Goal: Information Seeking & Learning: Learn about a topic

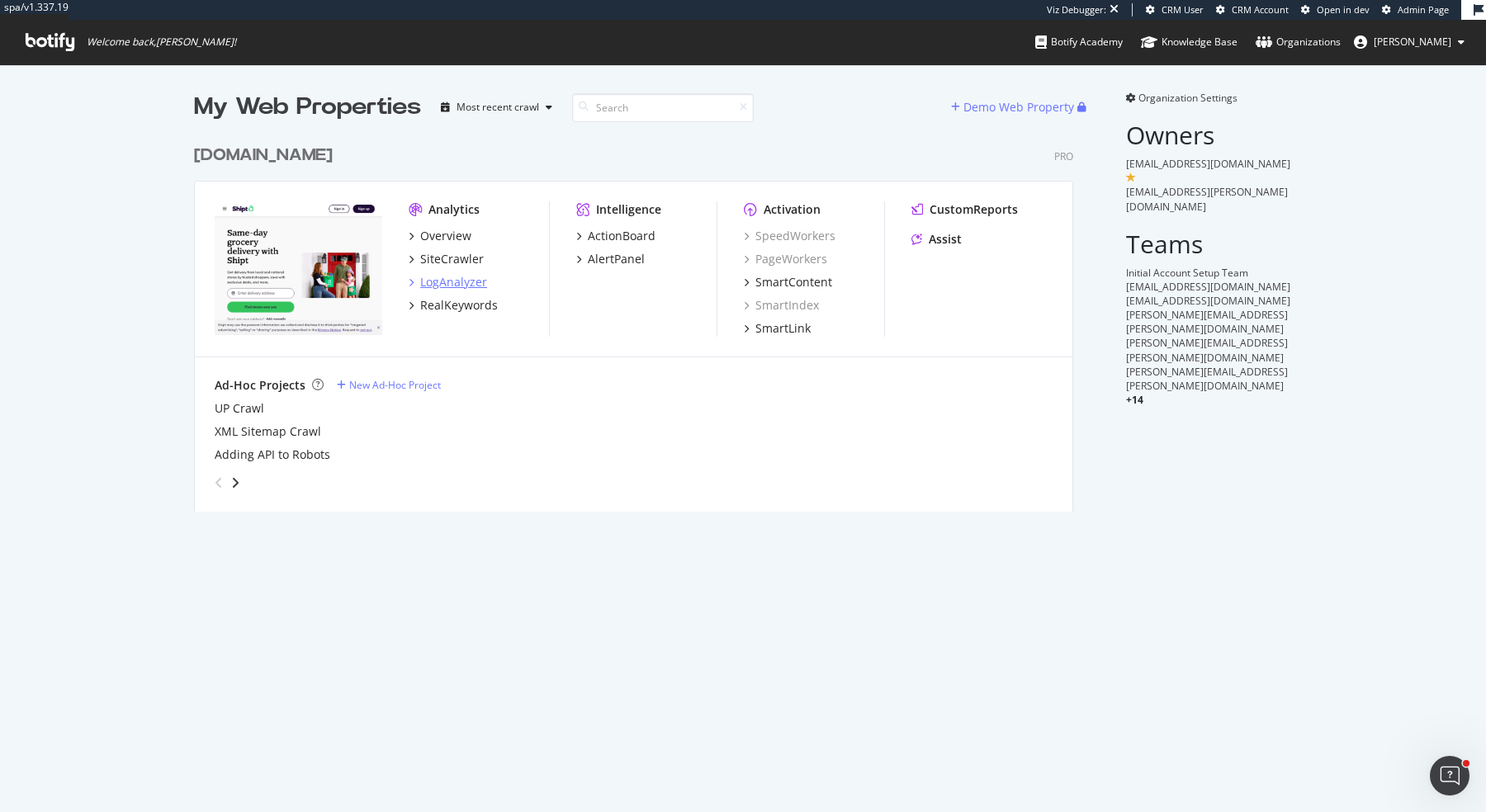
click at [462, 276] on div "LogAnalyzer" at bounding box center [454, 282] width 67 height 16
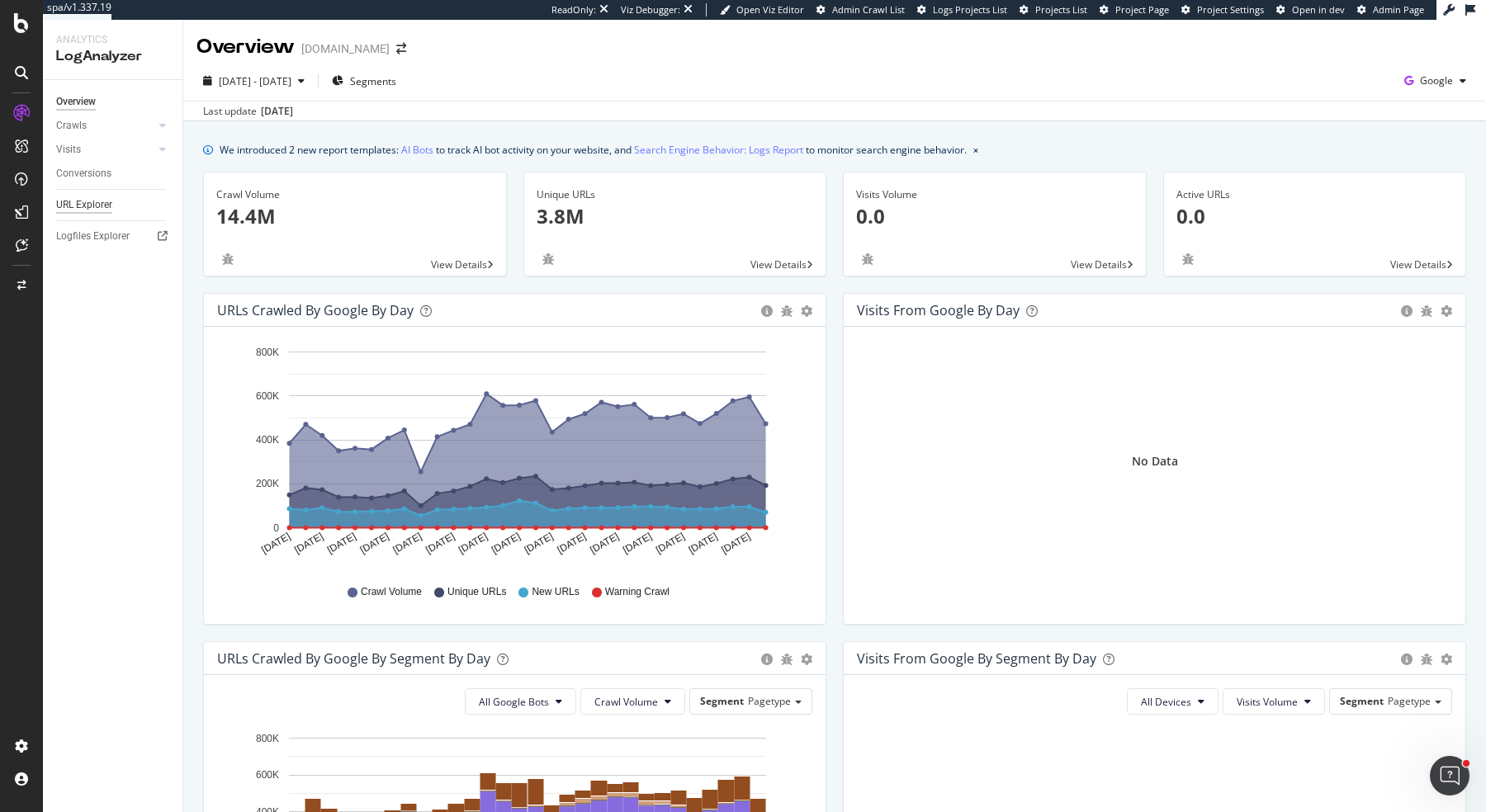
click at [87, 204] on div "URL Explorer" at bounding box center [83, 205] width 56 height 17
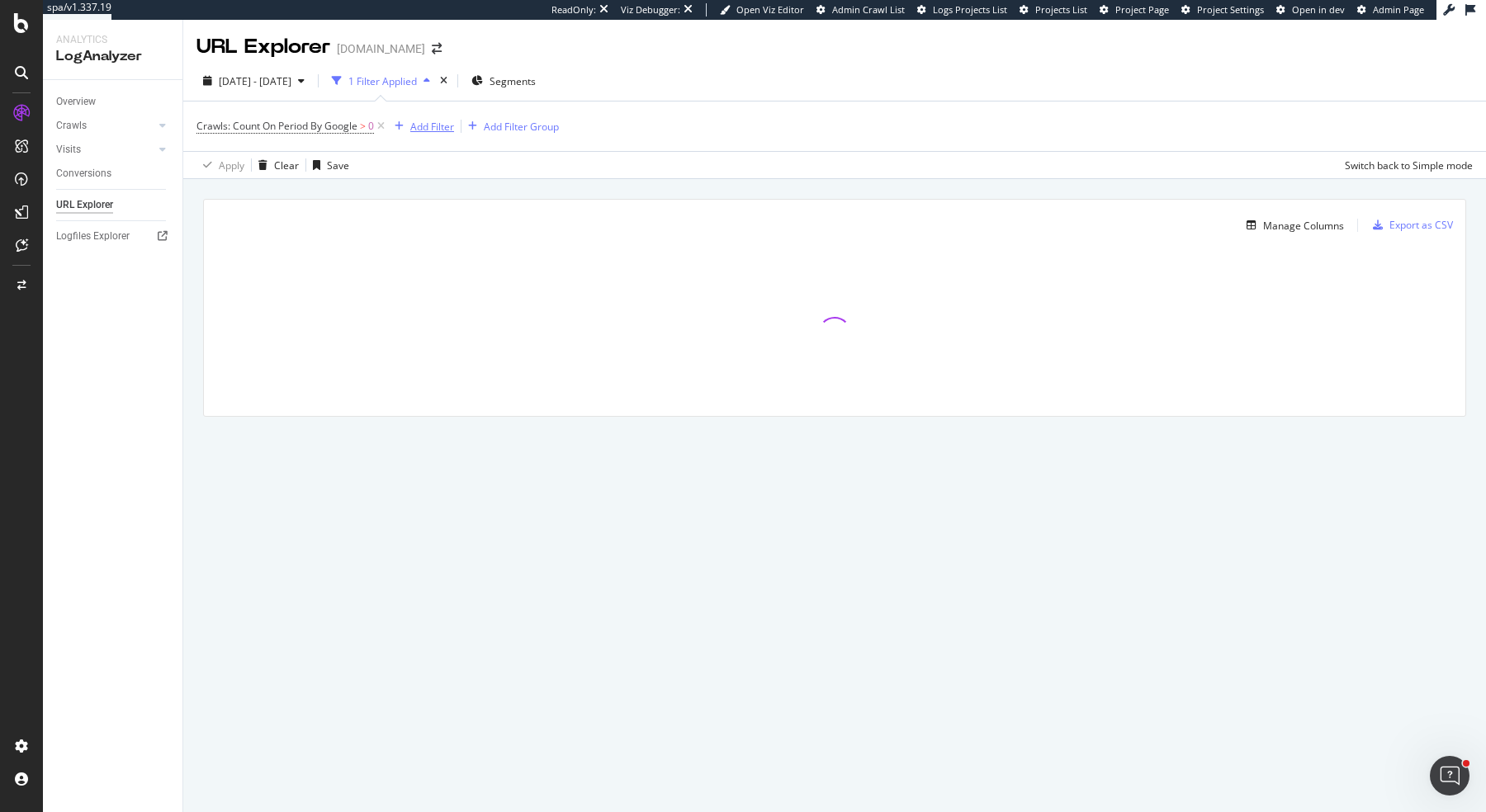
click at [426, 123] on div "Add Filter" at bounding box center [432, 127] width 44 height 14
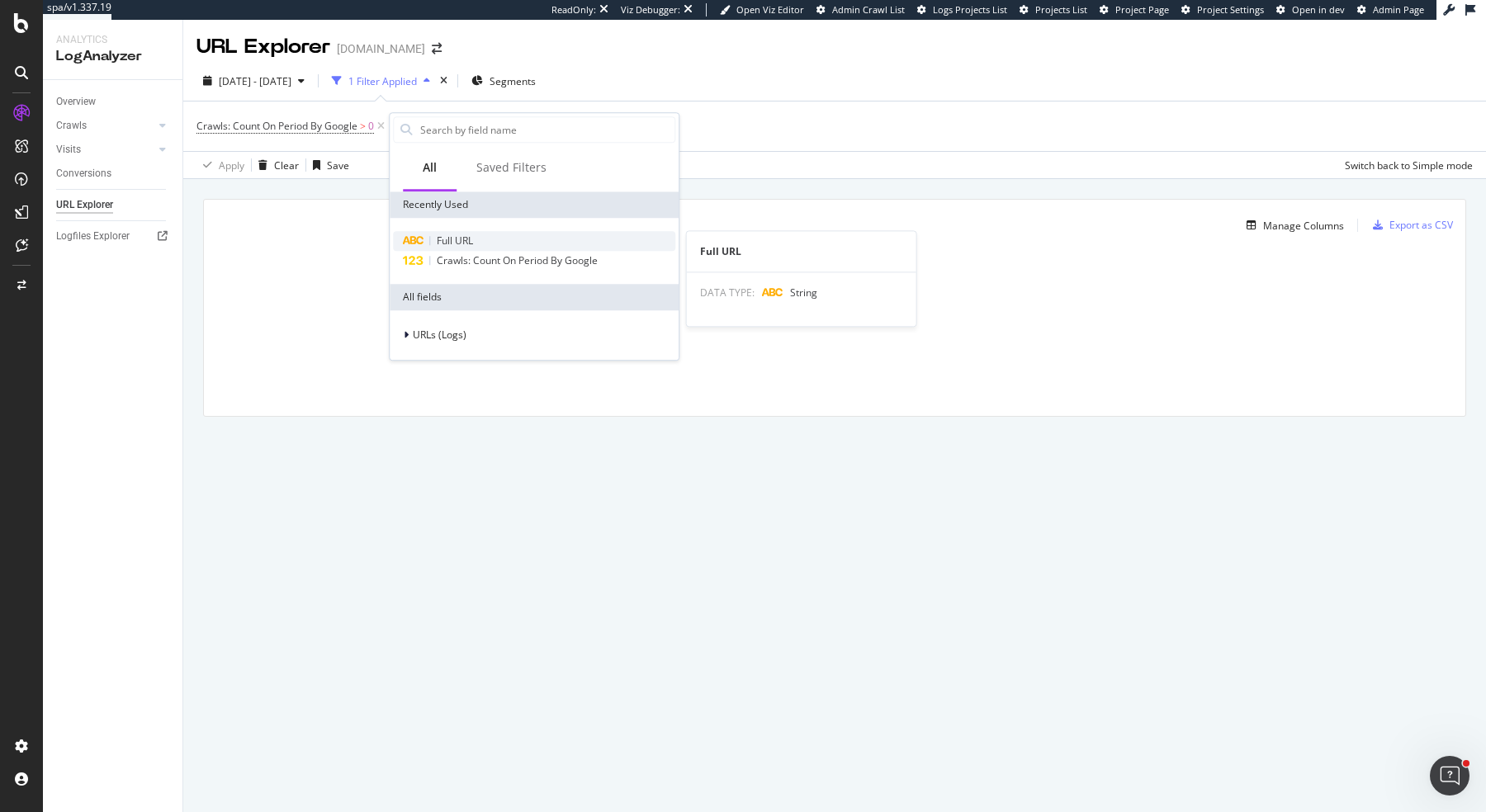
click at [450, 233] on span "Full URL" at bounding box center [455, 240] width 36 height 14
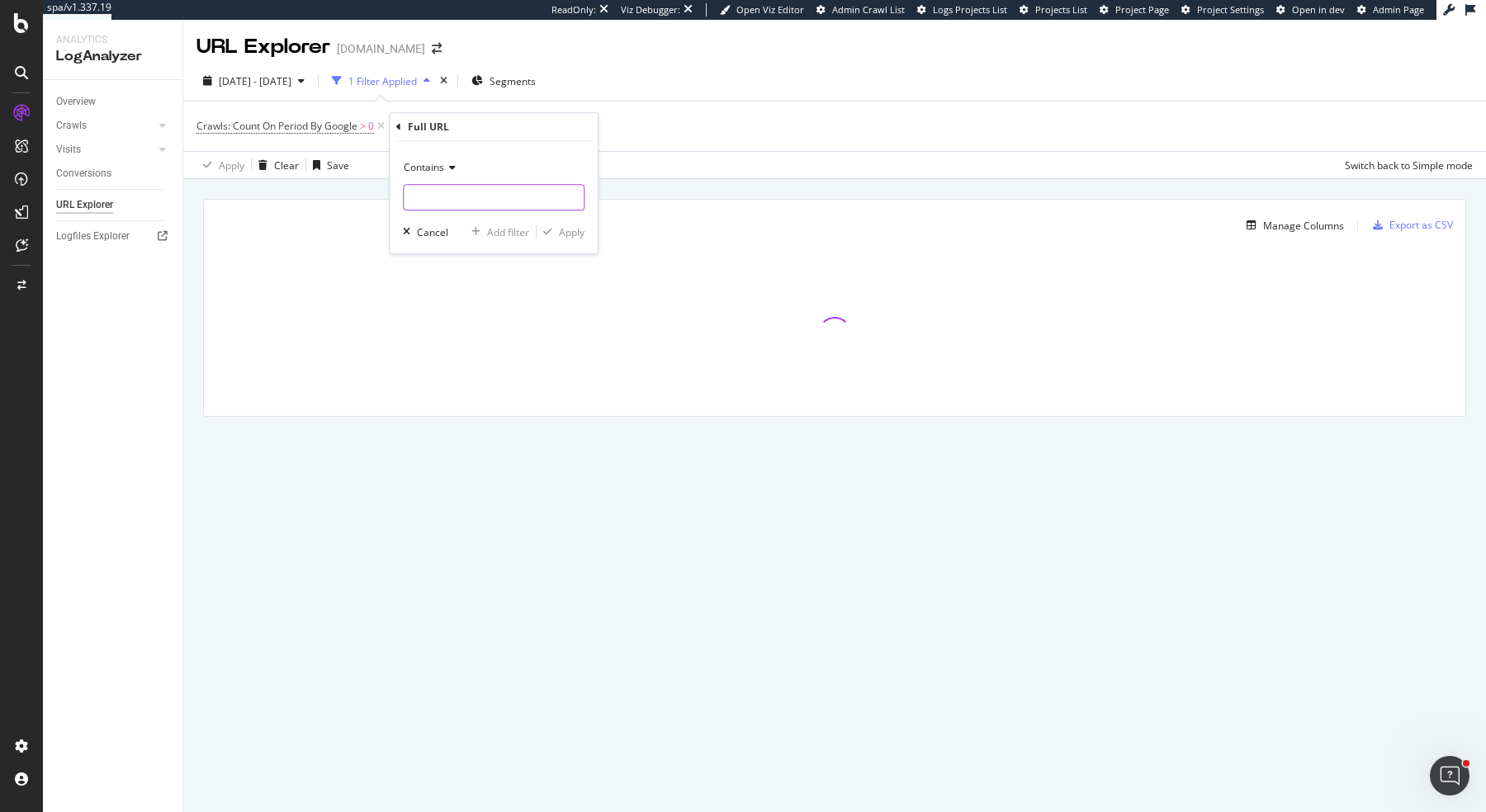
click at [443, 203] on input "text" at bounding box center [494, 197] width 180 height 27
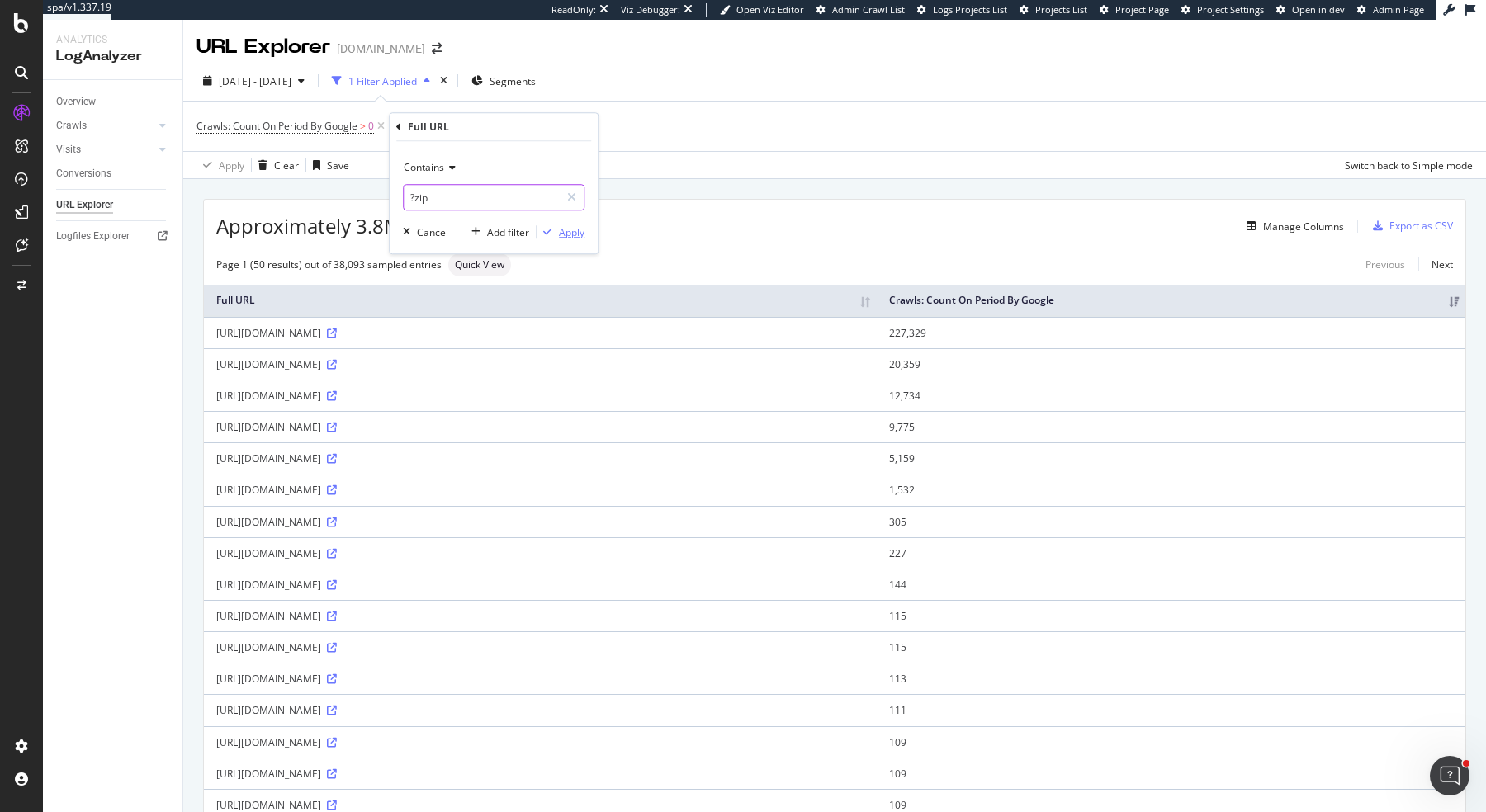
type input "?zip"
click at [576, 238] on div "Apply" at bounding box center [572, 232] width 26 height 14
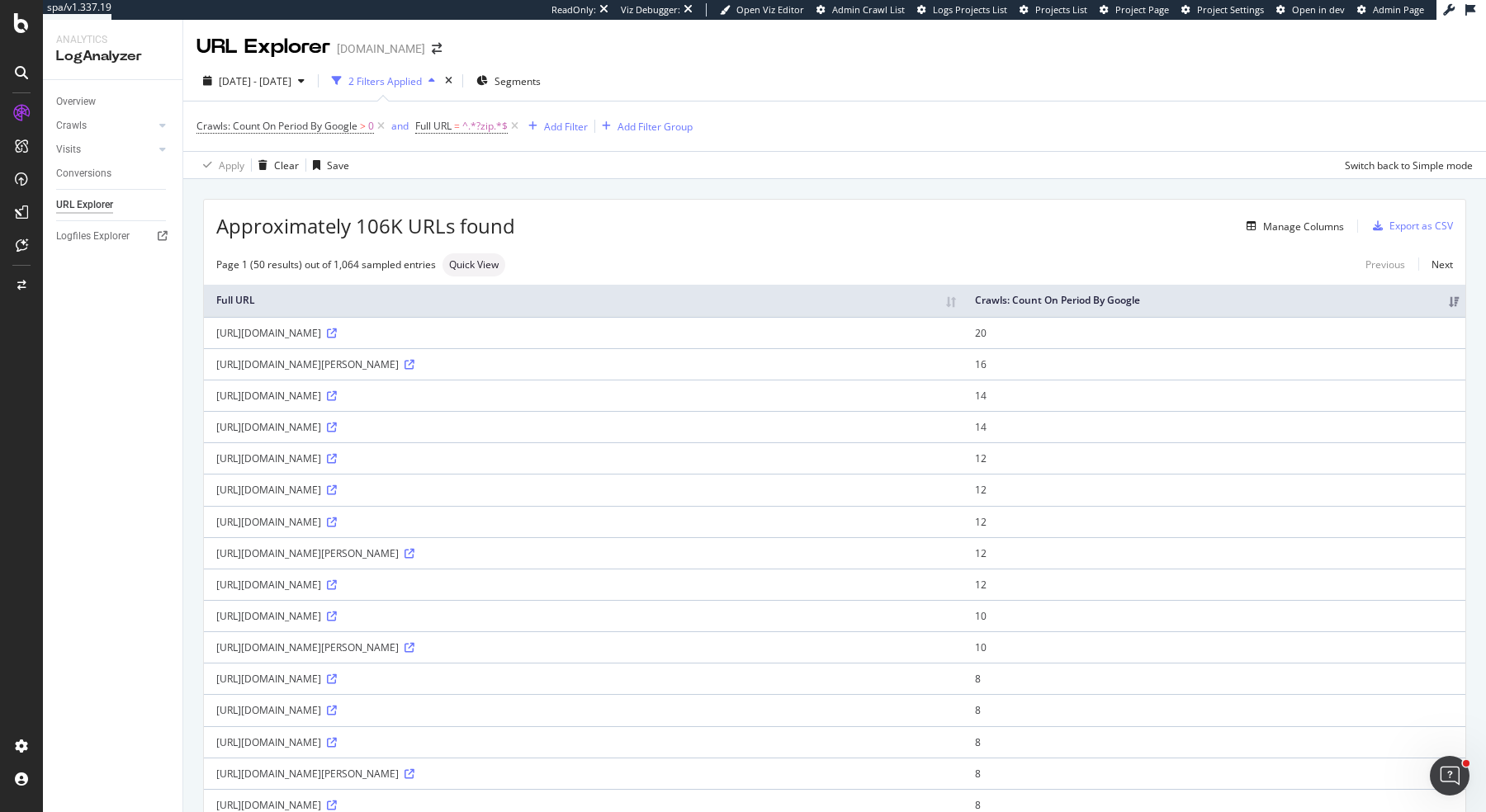
scroll to position [1141, 0]
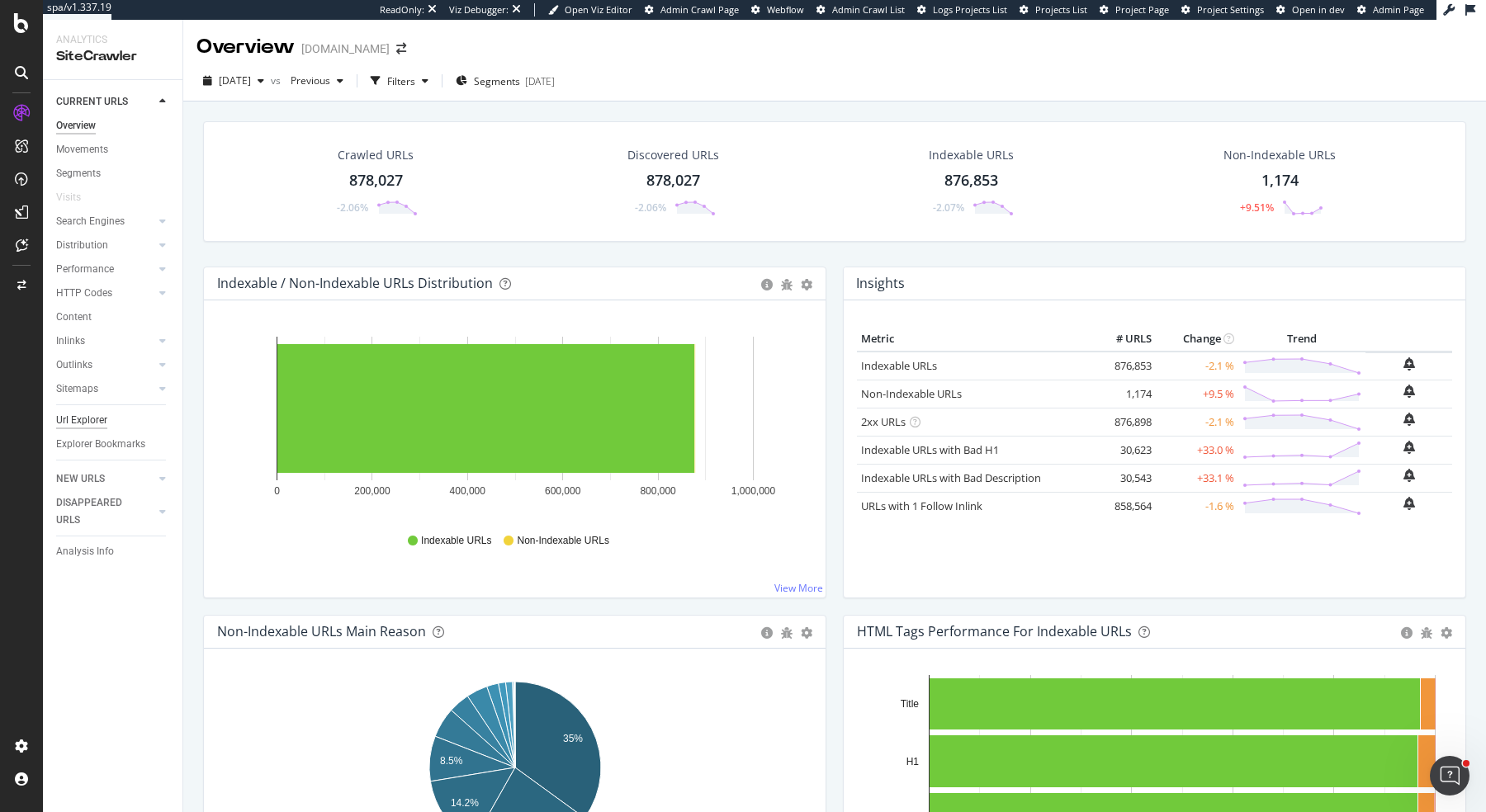
click at [88, 423] on div "Url Explorer" at bounding box center [82, 420] width 51 height 17
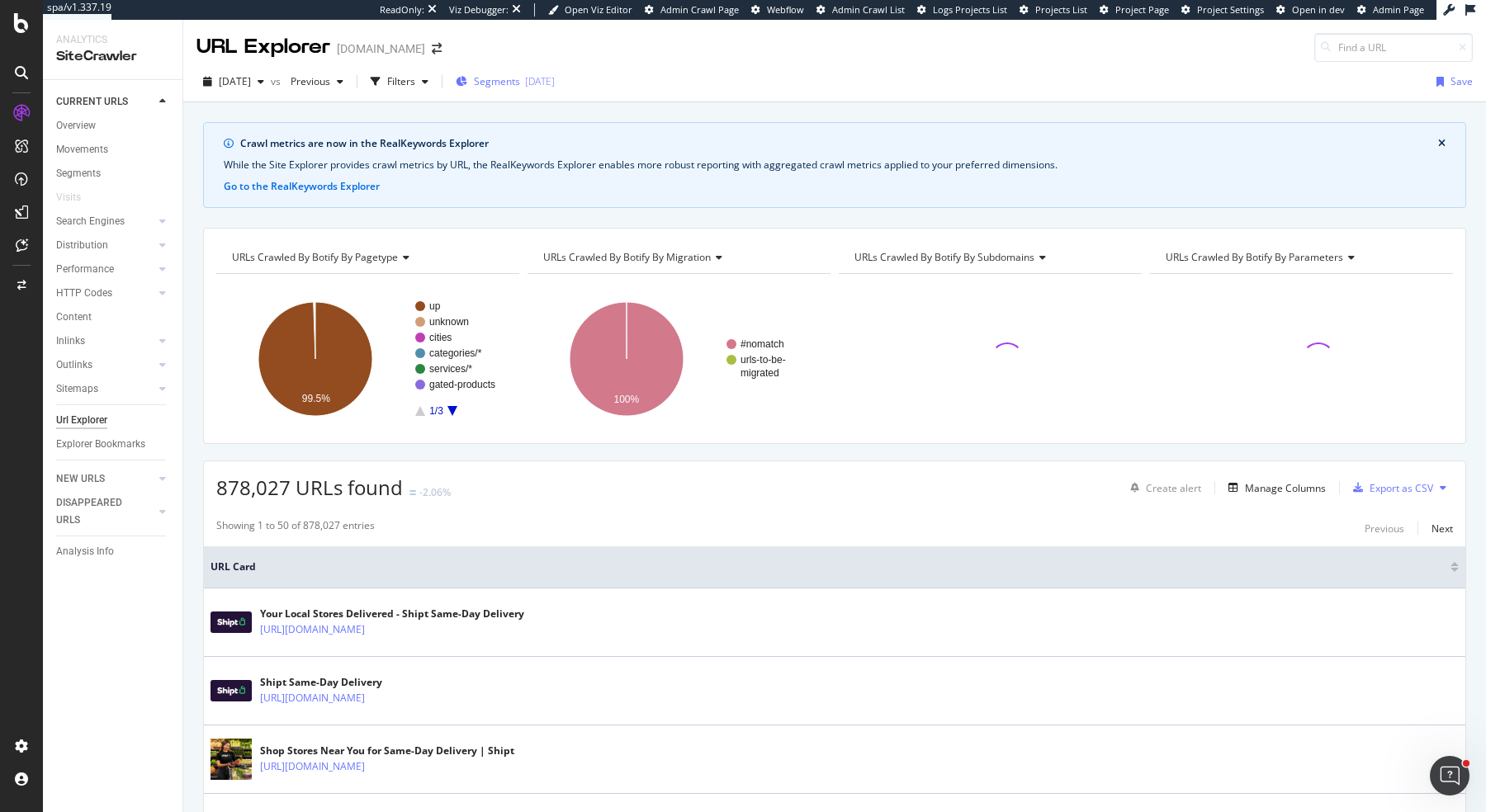
click at [506, 79] on span "Segments" at bounding box center [497, 81] width 46 height 14
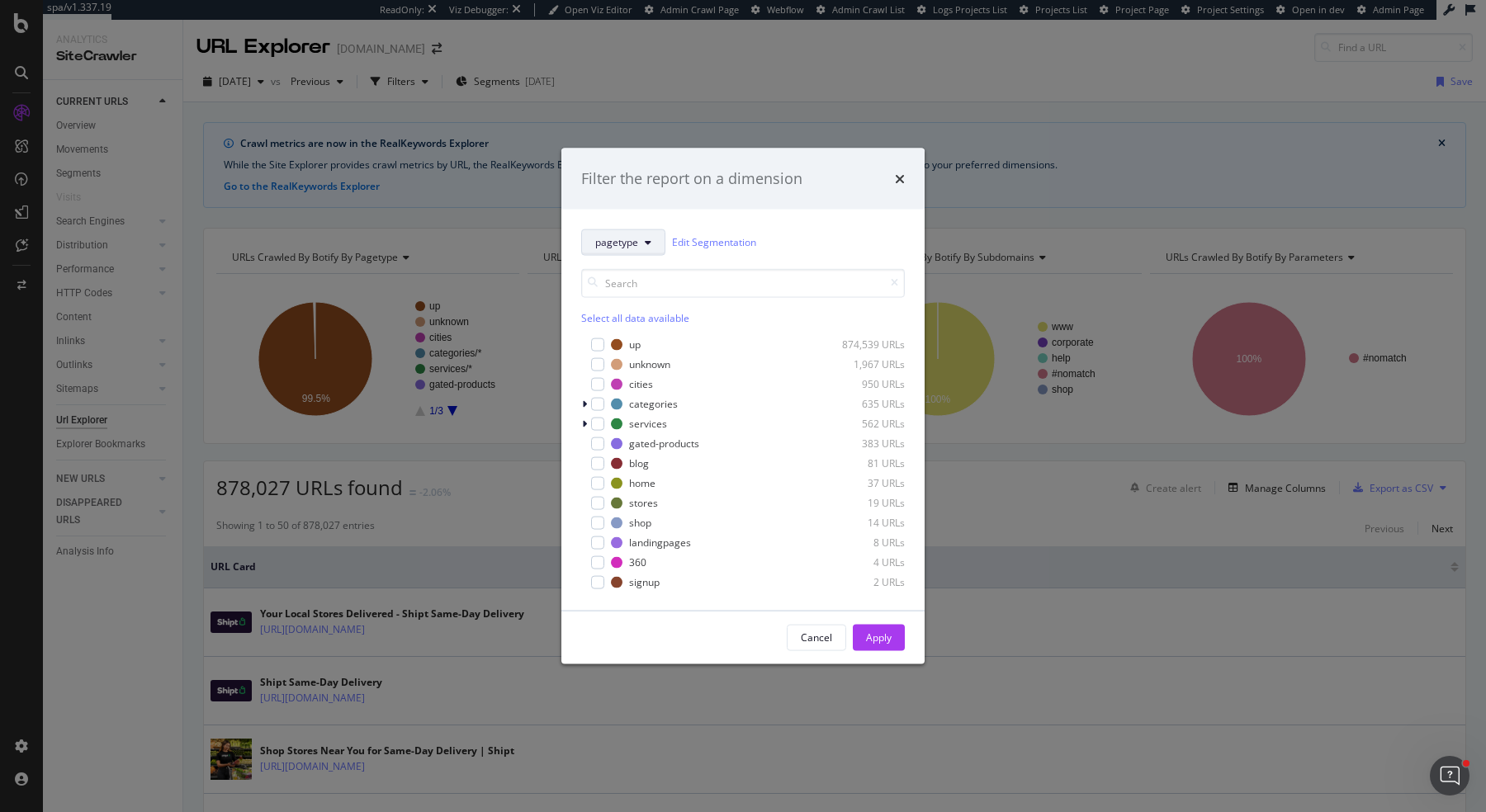
click at [628, 240] on span "pagetype" at bounding box center [617, 242] width 43 height 14
click at [657, 383] on div "parameters" at bounding box center [648, 393] width 133 height 24
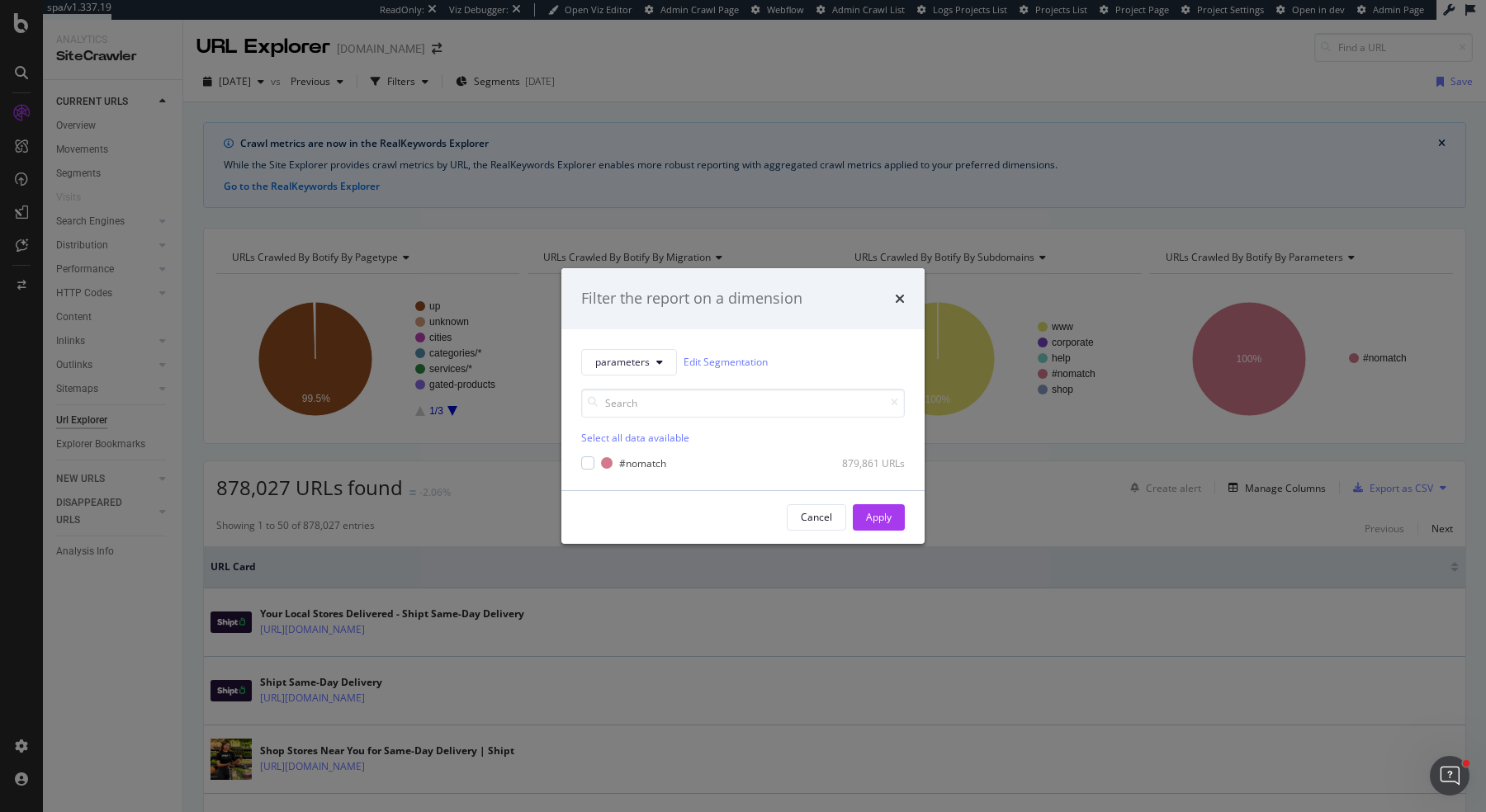
click at [905, 291] on div "Filter the report on a dimension" at bounding box center [742, 298] width 363 height 61
click at [895, 296] on icon "times" at bounding box center [900, 298] width 10 height 13
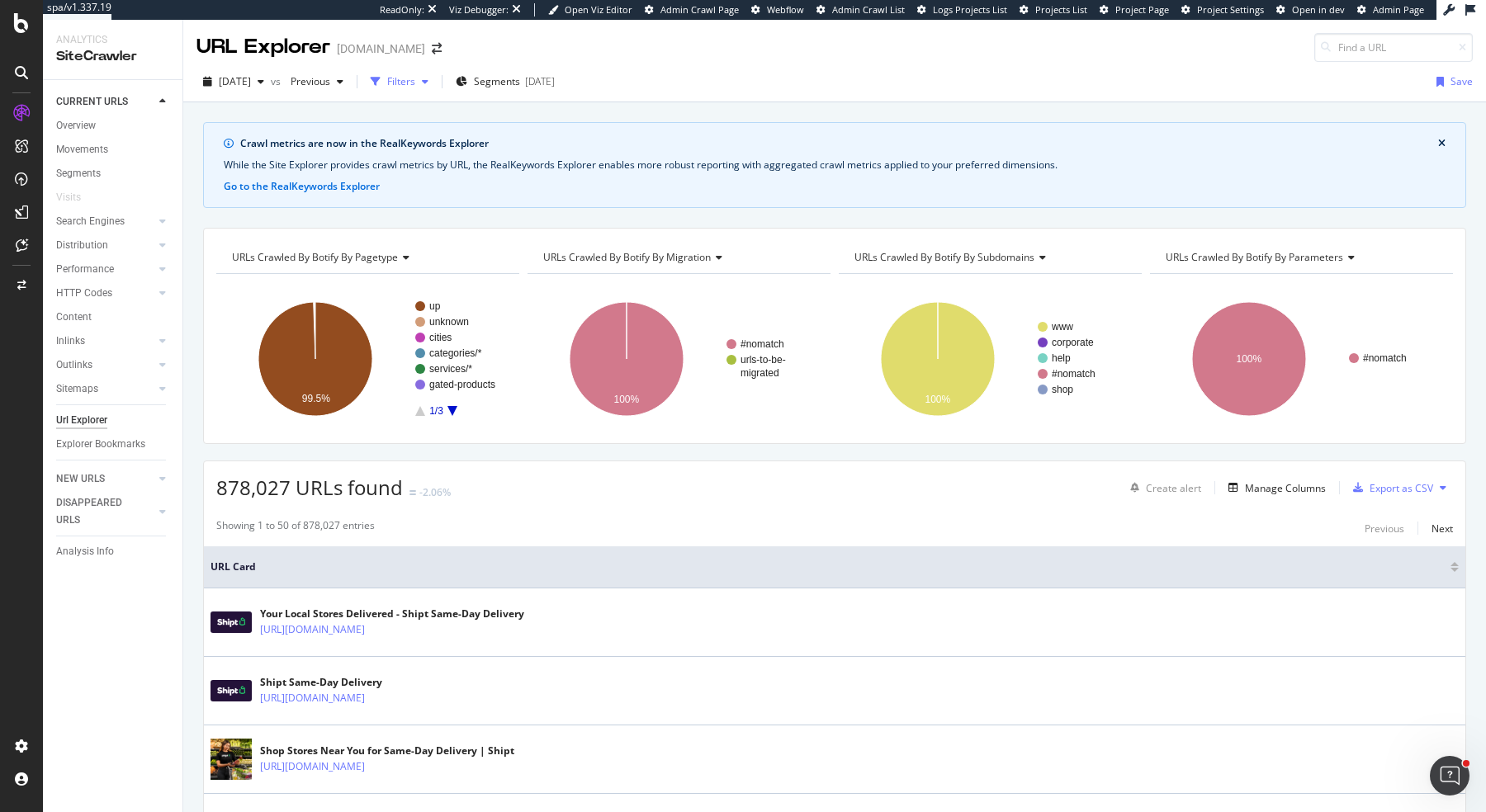
click at [428, 76] on icon "button" at bounding box center [426, 81] width 7 height 10
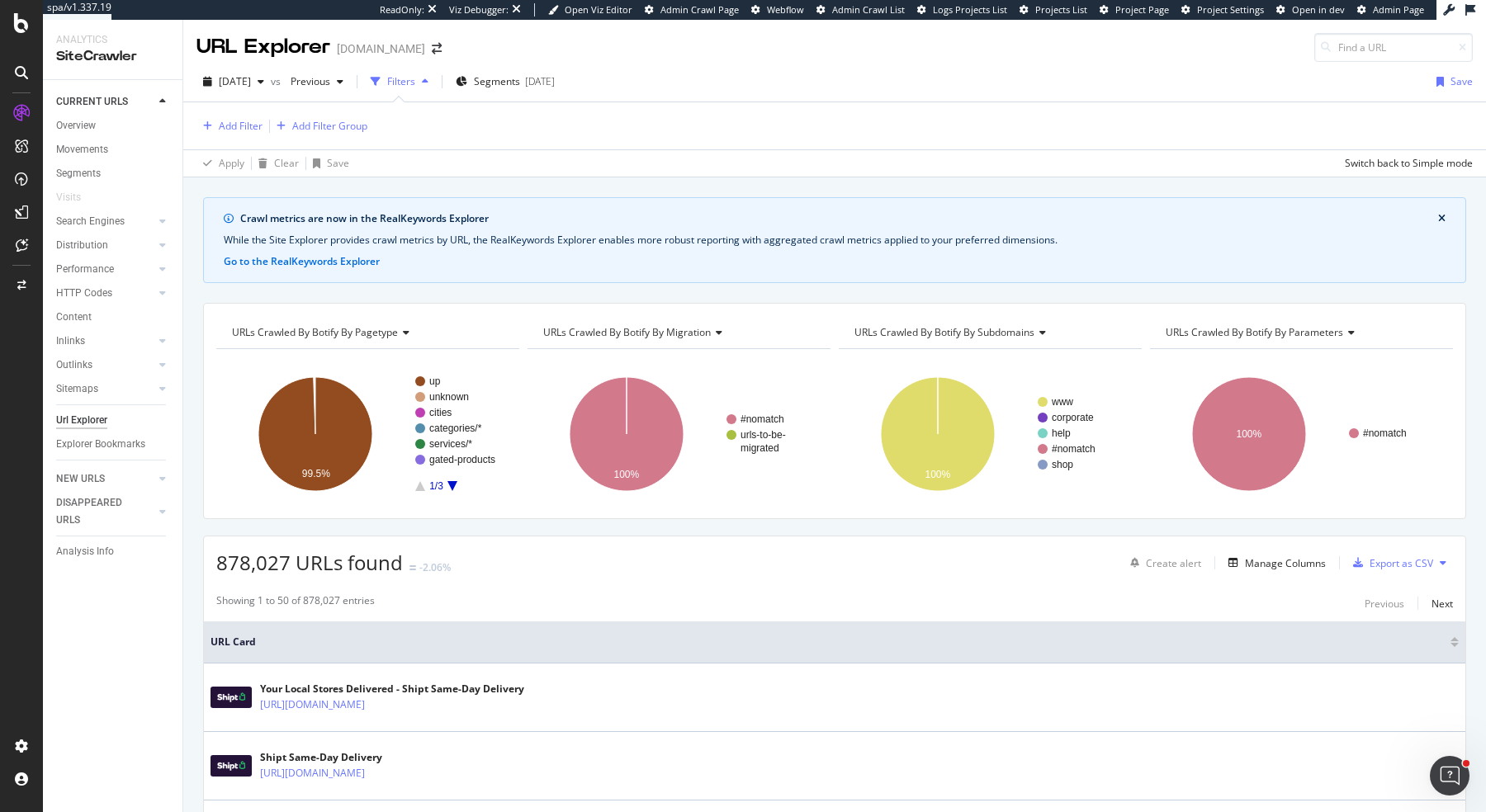
click at [216, 141] on div "Add Filter Add Filter Group" at bounding box center [835, 125] width 1277 height 47
click at [222, 129] on div "Add Filter" at bounding box center [240, 126] width 44 height 14
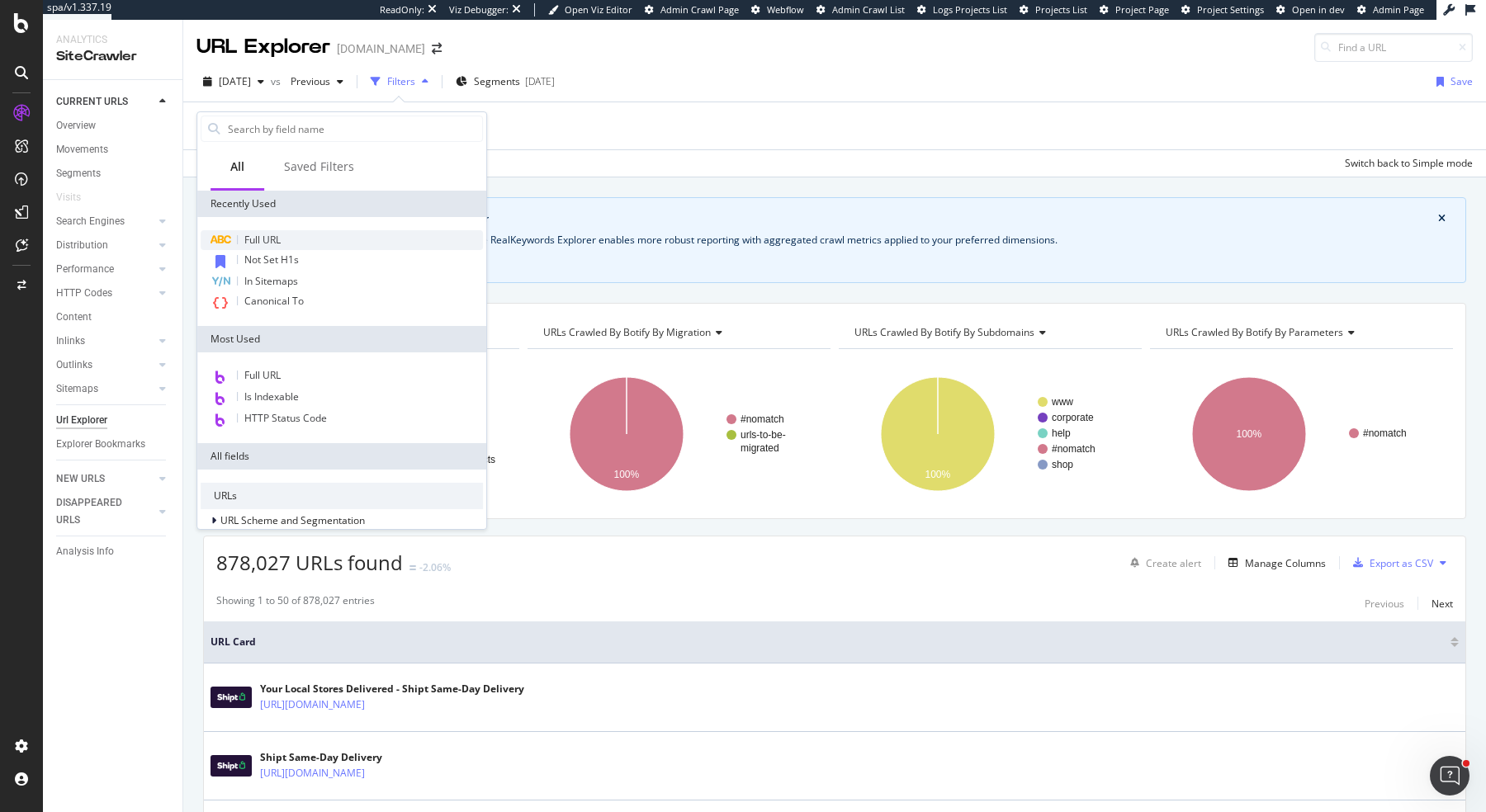
click at [309, 238] on div "Full URL" at bounding box center [341, 239] width 282 height 20
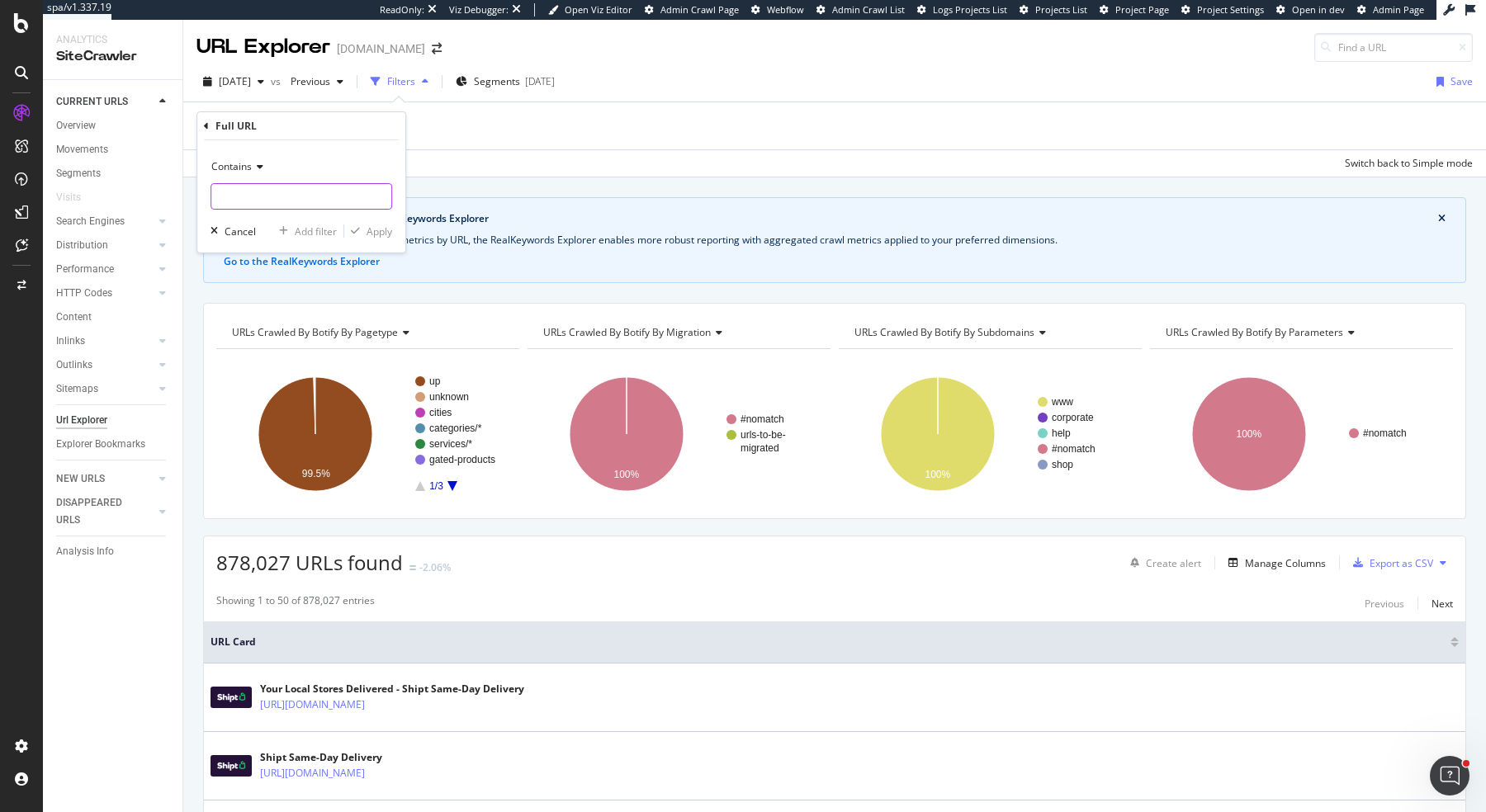
click at [264, 189] on input "text" at bounding box center [301, 196] width 180 height 27
type input ">"
type input "?zip"
click at [372, 237] on div "Apply" at bounding box center [368, 231] width 48 height 15
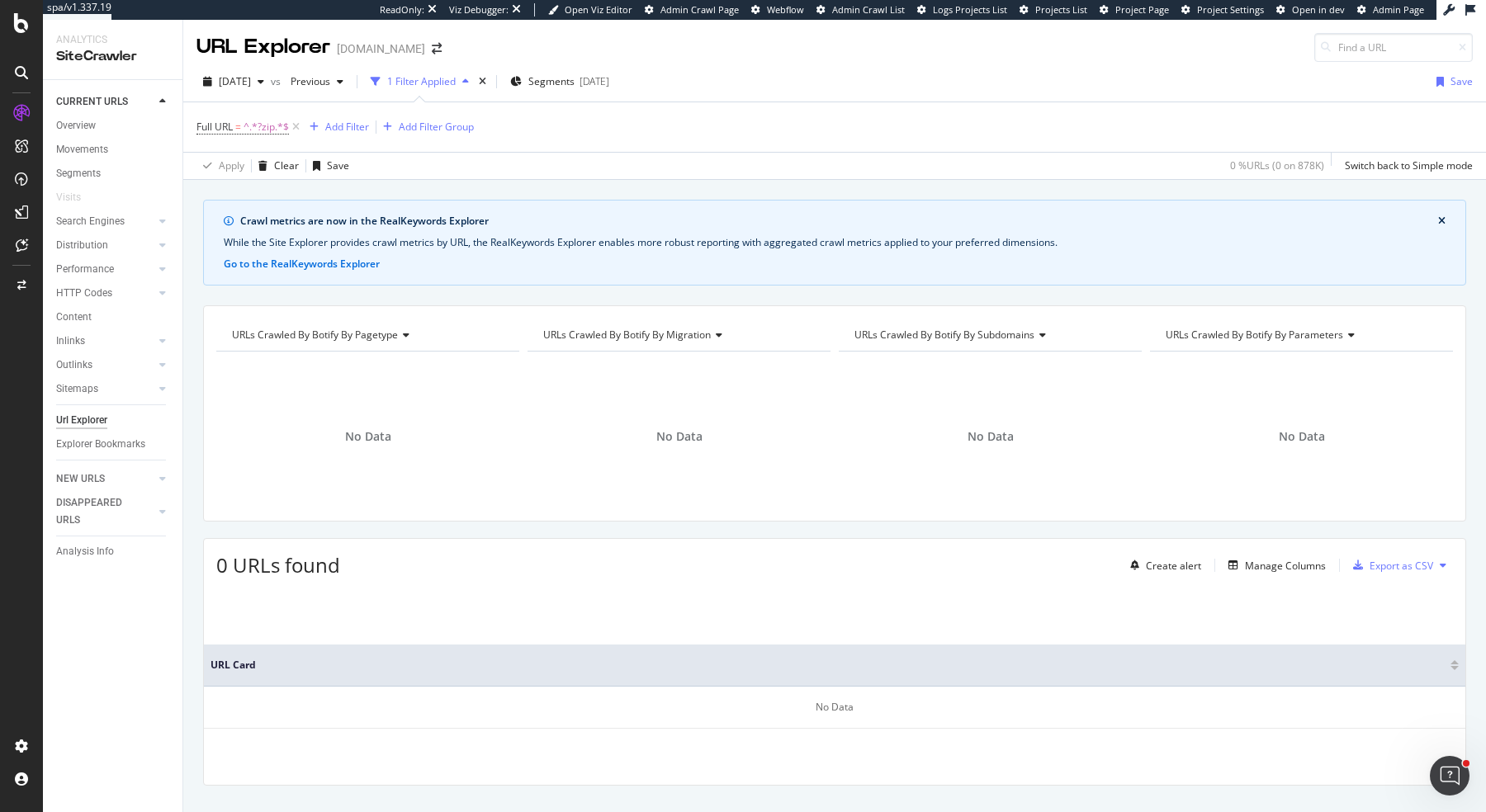
scroll to position [28, 0]
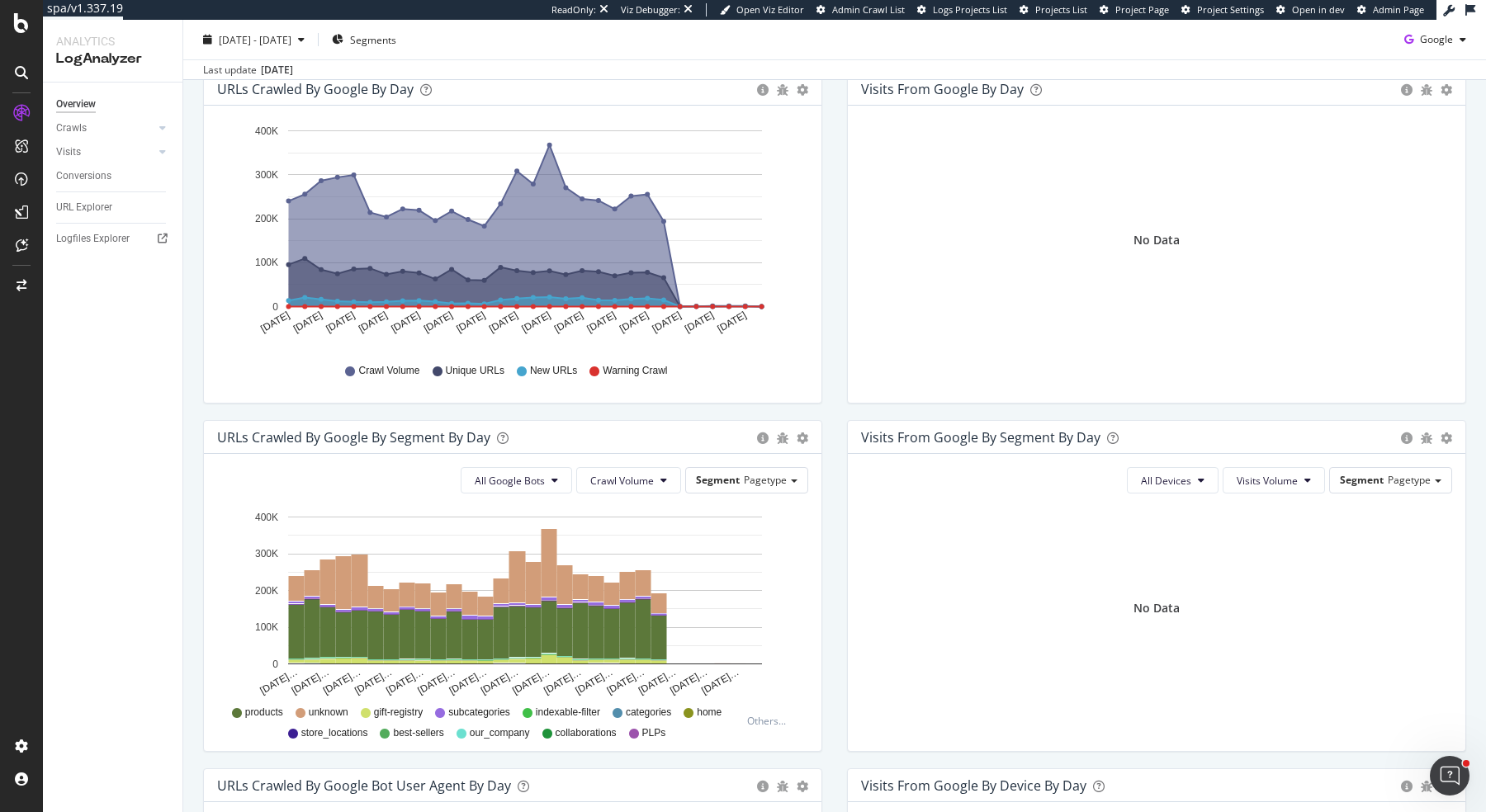
scroll to position [580, 0]
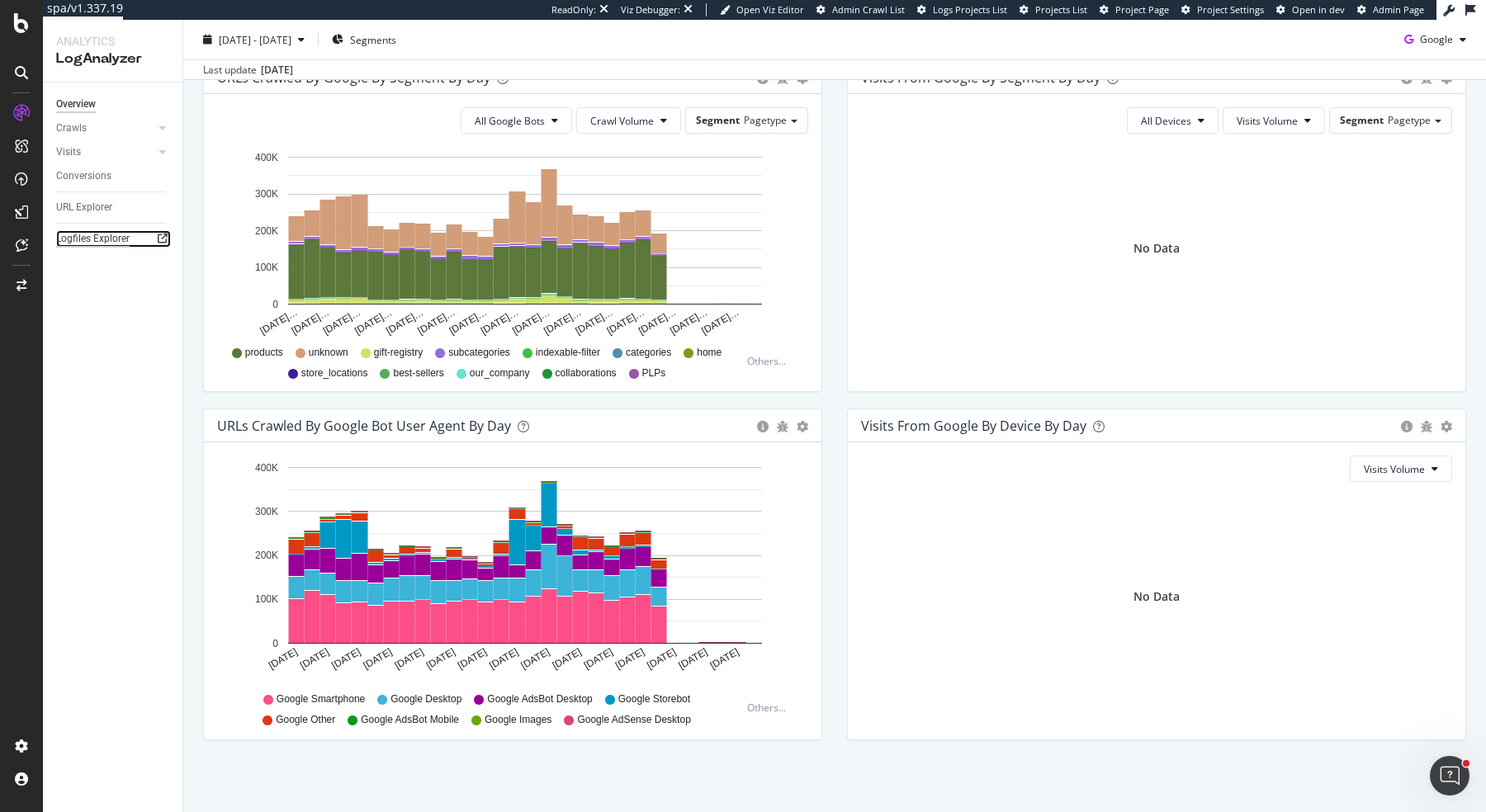
click at [85, 244] on div "Logfiles Explorer" at bounding box center [93, 238] width 74 height 17
